Goal: Check status: Check status

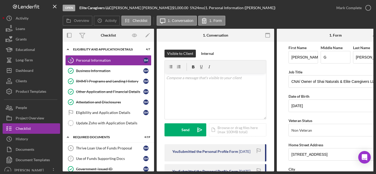
scroll to position [42, 0]
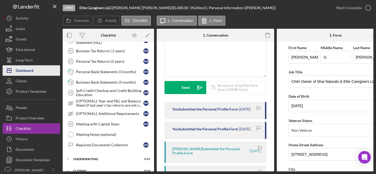
click at [30, 69] on div "Dashboard" at bounding box center [25, 71] width 18 height 12
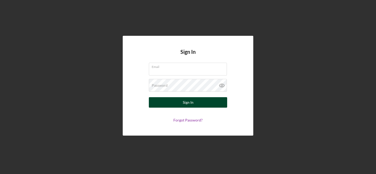
type input "[EMAIL_ADDRESS][DOMAIN_NAME]"
click at [164, 105] on button "Sign In" at bounding box center [188, 102] width 78 height 10
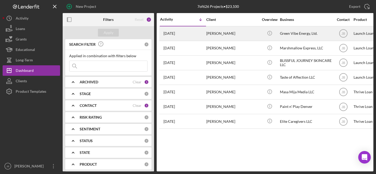
click at [215, 34] on div "Joan Dahl" at bounding box center [232, 34] width 52 height 14
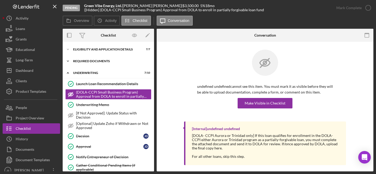
click at [122, 62] on div "Required Documents" at bounding box center [110, 60] width 74 height 3
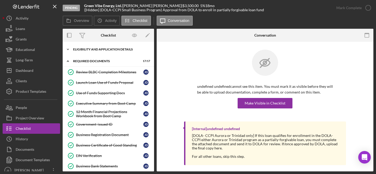
click at [114, 45] on div "Icon/Expander Eligibility and Application Details 7 / 7" at bounding box center [108, 49] width 91 height 10
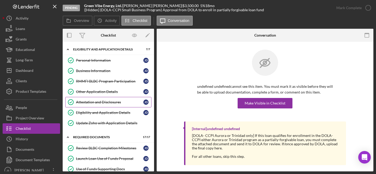
click at [113, 101] on div "Attestation and Disclosures" at bounding box center [109, 102] width 67 height 4
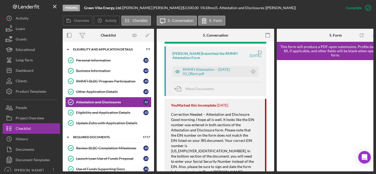
scroll to position [192, 0]
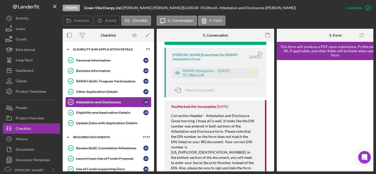
click at [253, 73] on polygon "button" at bounding box center [253, 73] width 4 height 4
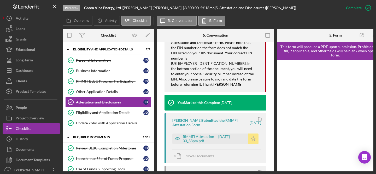
scroll to position [283, 0]
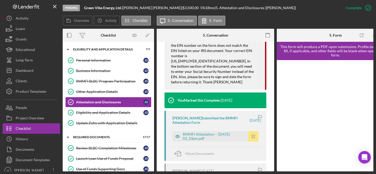
click at [253, 133] on icon "Icon/Star" at bounding box center [253, 136] width 10 height 10
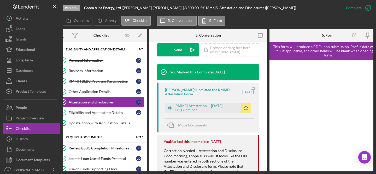
scroll to position [164, 0]
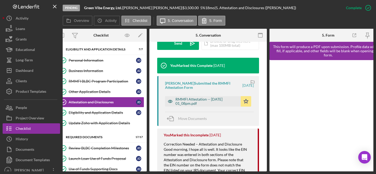
click at [221, 100] on div "RMMFI Attestation -- 2025-08-14 01_08pm.pdf" at bounding box center [206, 101] width 63 height 8
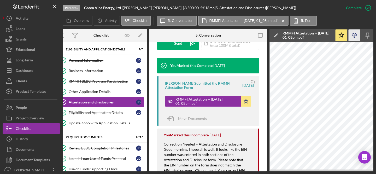
click at [355, 37] on icon "Icon/Download" at bounding box center [354, 35] width 12 height 12
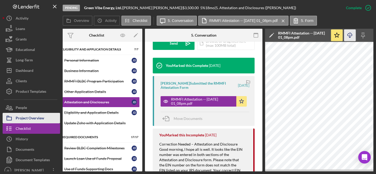
scroll to position [0, 13]
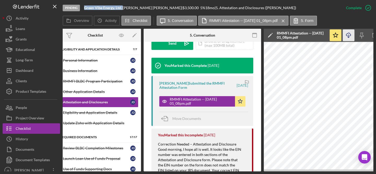
drag, startPoint x: 86, startPoint y: 8, endPoint x: 124, endPoint y: 8, distance: 38.6
click at [123, 8] on div "Green Vibe Energy, Ltd. |" at bounding box center [103, 8] width 39 height 4
copy div "Green Vibe Energy, Ltd."
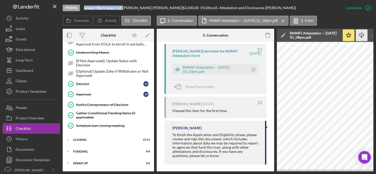
scroll to position [310, 0]
